Goal: Find specific page/section: Find specific page/section

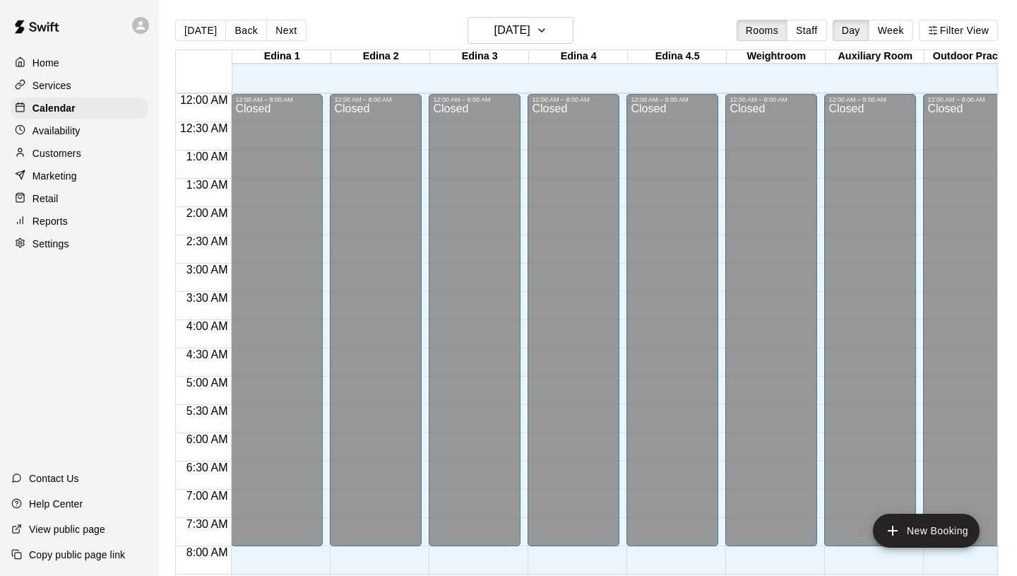
click at [59, 149] on p "Customers" at bounding box center [56, 153] width 49 height 14
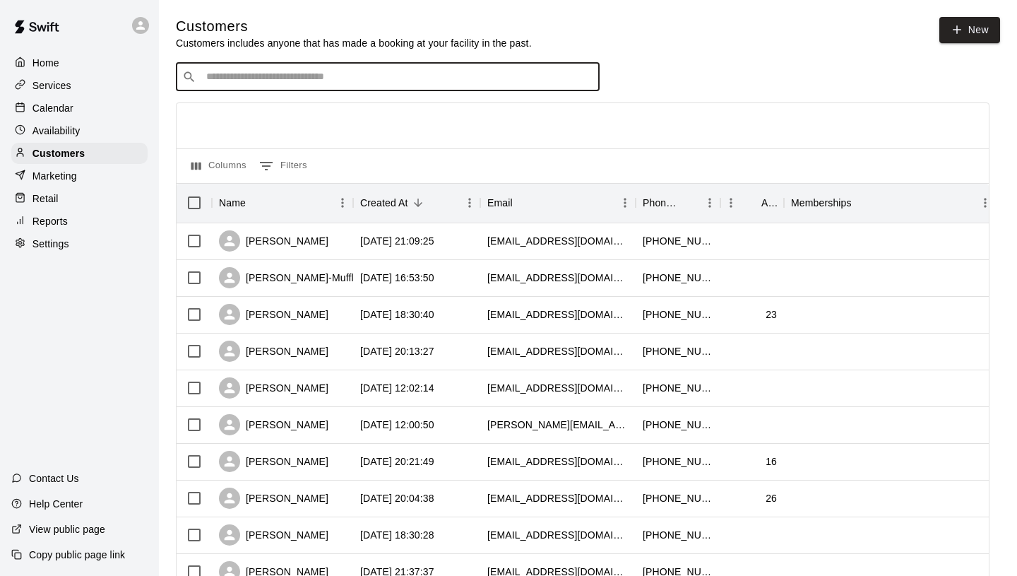
click at [451, 76] on input "Search customers by name or email" at bounding box center [397, 77] width 391 height 14
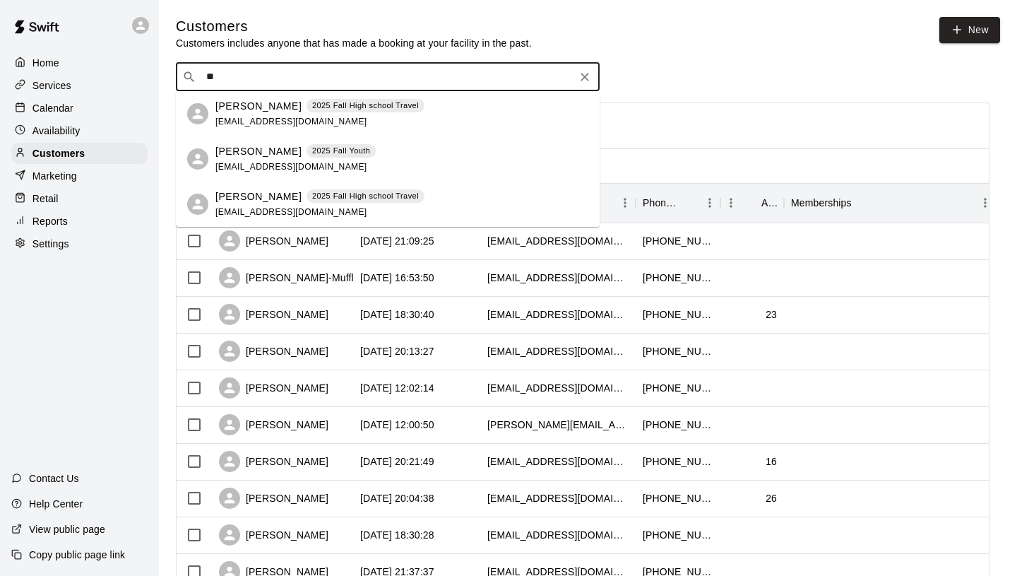
type input "*"
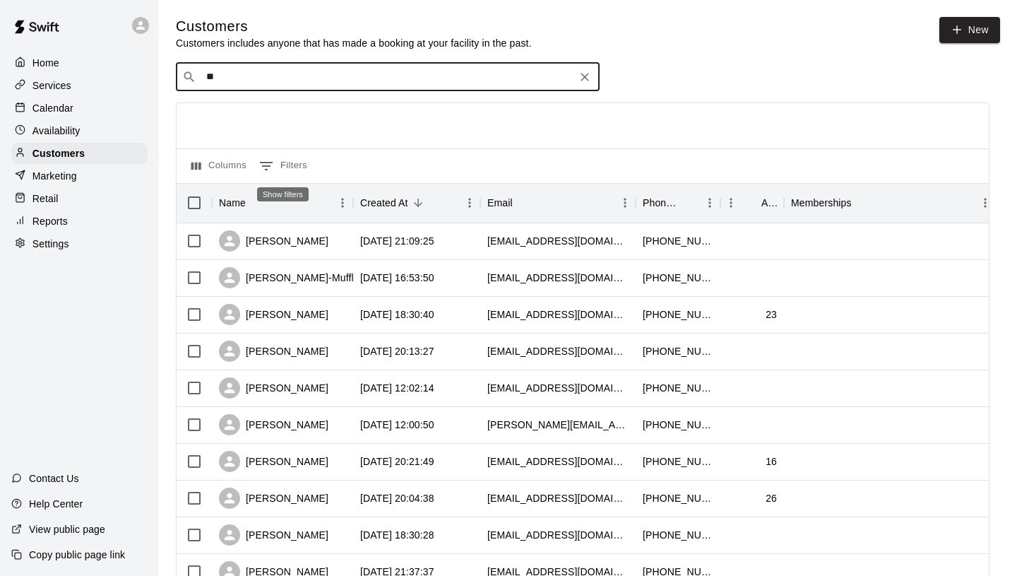
type input "*"
click at [139, 84] on div "Services" at bounding box center [79, 85] width 136 height 21
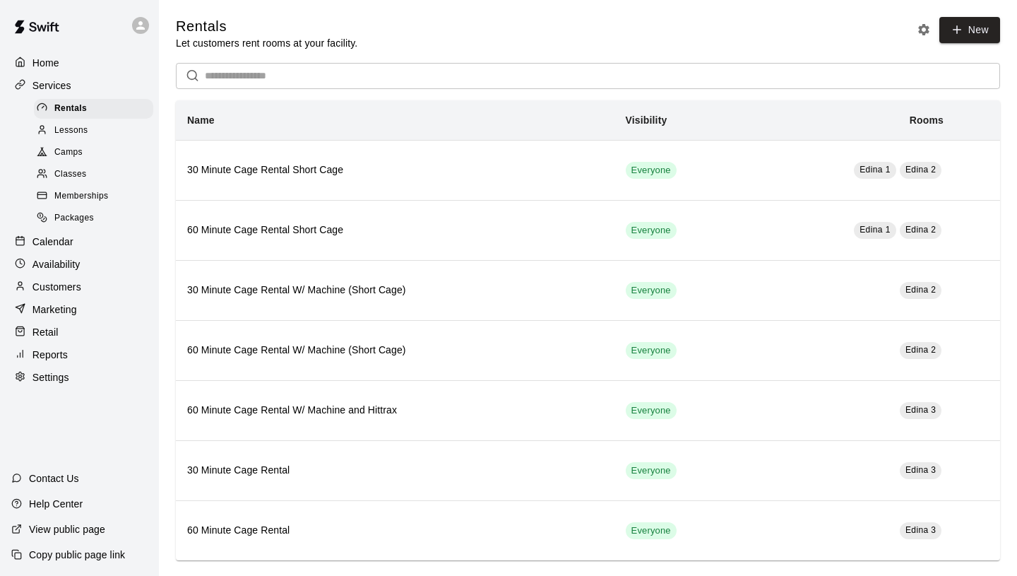
click at [88, 287] on div "Customers" at bounding box center [79, 286] width 136 height 21
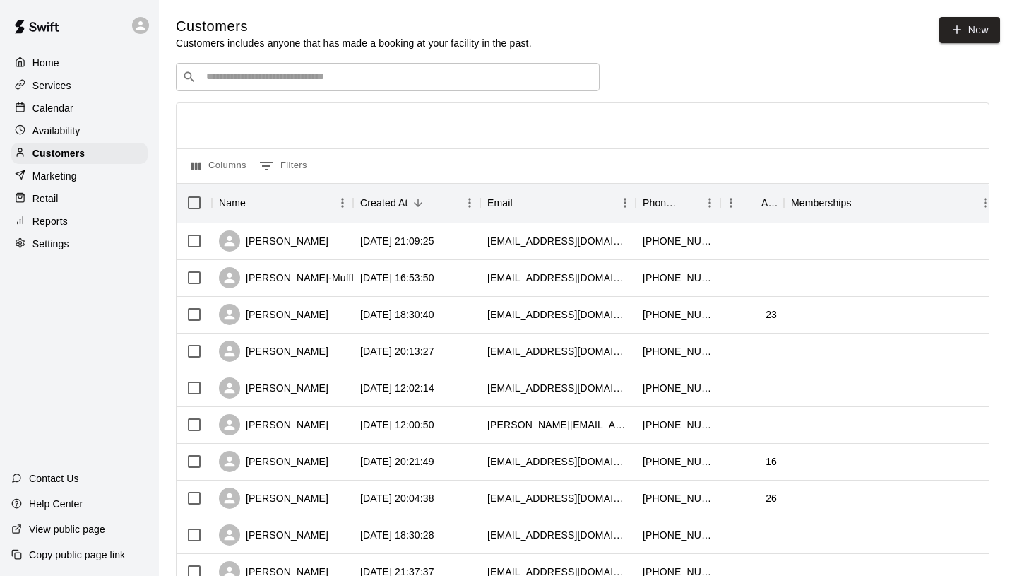
click at [246, 80] on input "Search customers by name or email" at bounding box center [397, 77] width 391 height 14
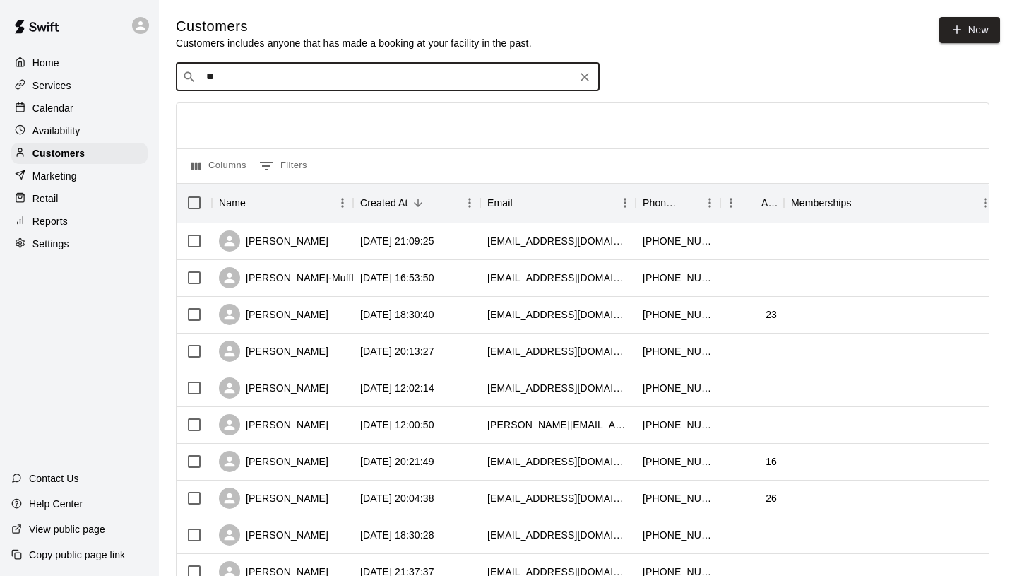
type input "*"
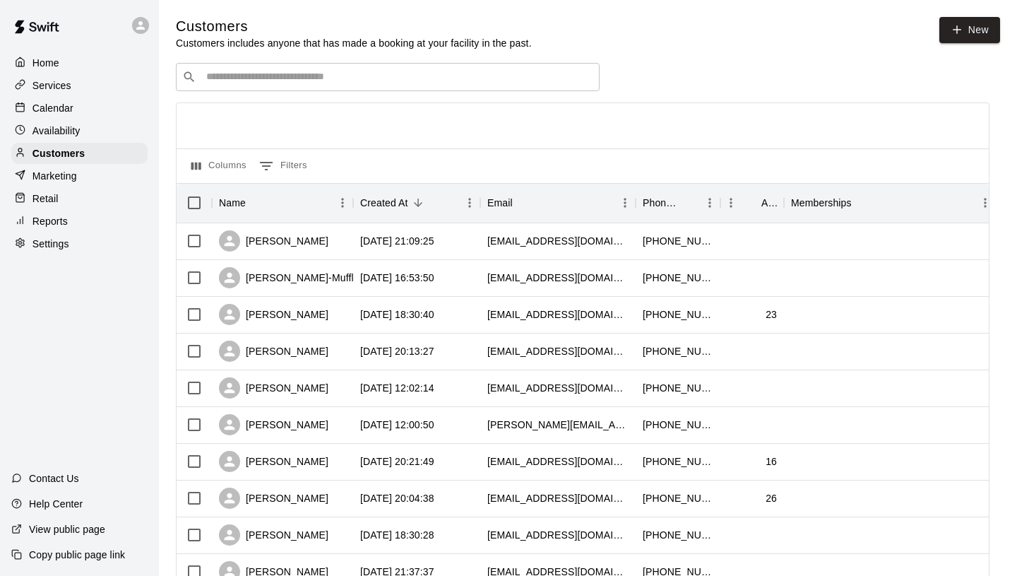
click at [157, 68] on div "Home" at bounding box center [85, 62] width 148 height 21
